Goal: Task Accomplishment & Management: Manage account settings

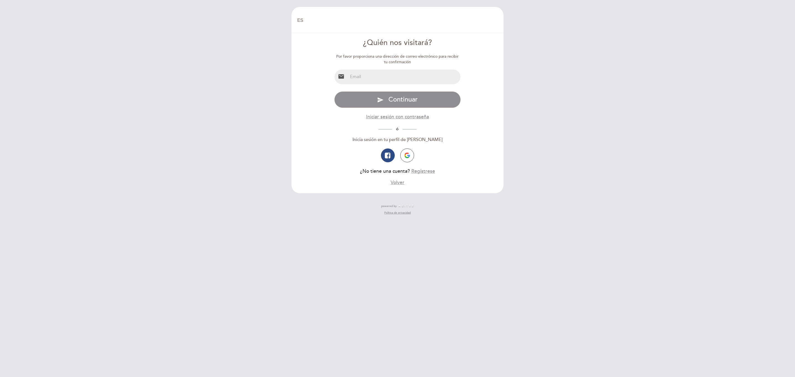
select select "es"
click at [365, 76] on input "email" at bounding box center [404, 77] width 113 height 15
type input "[EMAIL_ADDRESS][DOMAIN_NAME]"
click at [406, 101] on span "Continuar" at bounding box center [402, 100] width 29 height 8
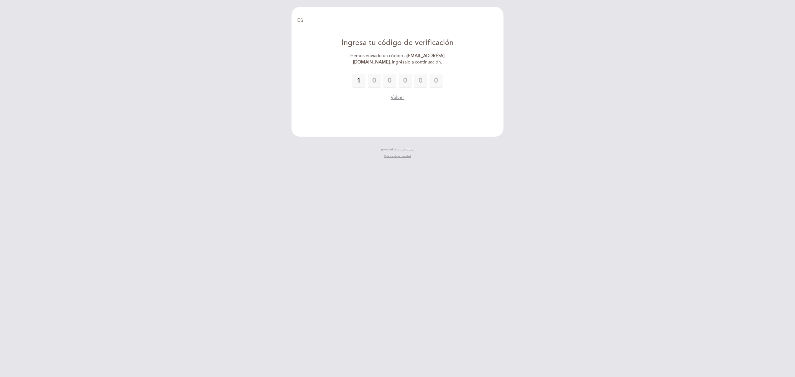
type input "1"
type input "4"
type input "5"
click at [389, 82] on input "5" at bounding box center [389, 80] width 13 height 13
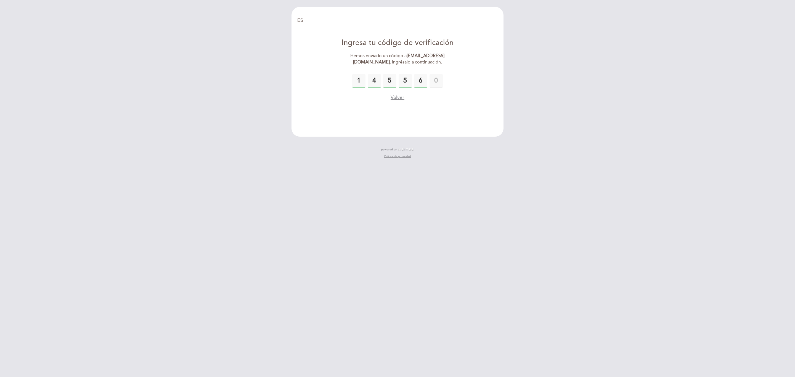
type input "6"
drag, startPoint x: 356, startPoint y: 79, endPoint x: 445, endPoint y: 81, distance: 89.5
click at [445, 81] on div "1 4 5 5 6" at bounding box center [397, 80] width 127 height 13
click at [394, 78] on input "5" at bounding box center [389, 80] width 13 height 13
type input "5"
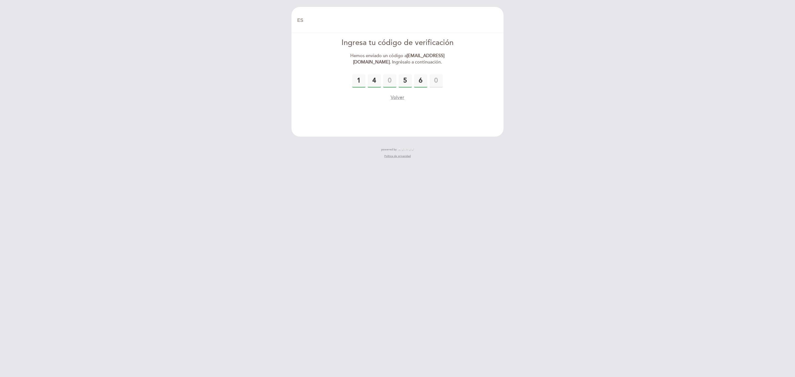
type input "6"
click at [358, 80] on input "1" at bounding box center [358, 80] width 13 height 13
type input "4"
type input "6"
type input "5"
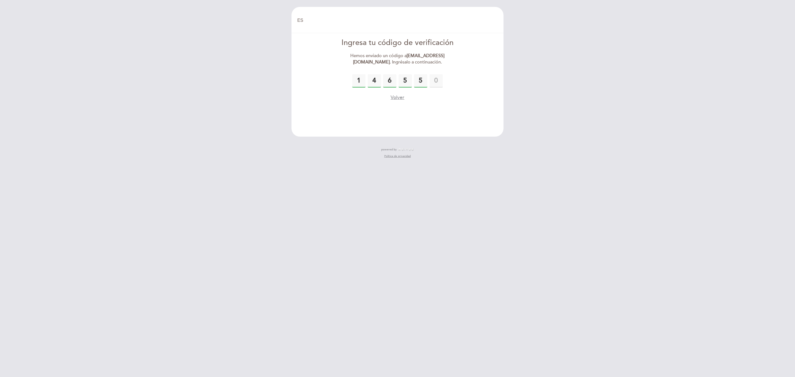
type input "5"
type input "9"
